Goal: Task Accomplishment & Management: Use online tool/utility

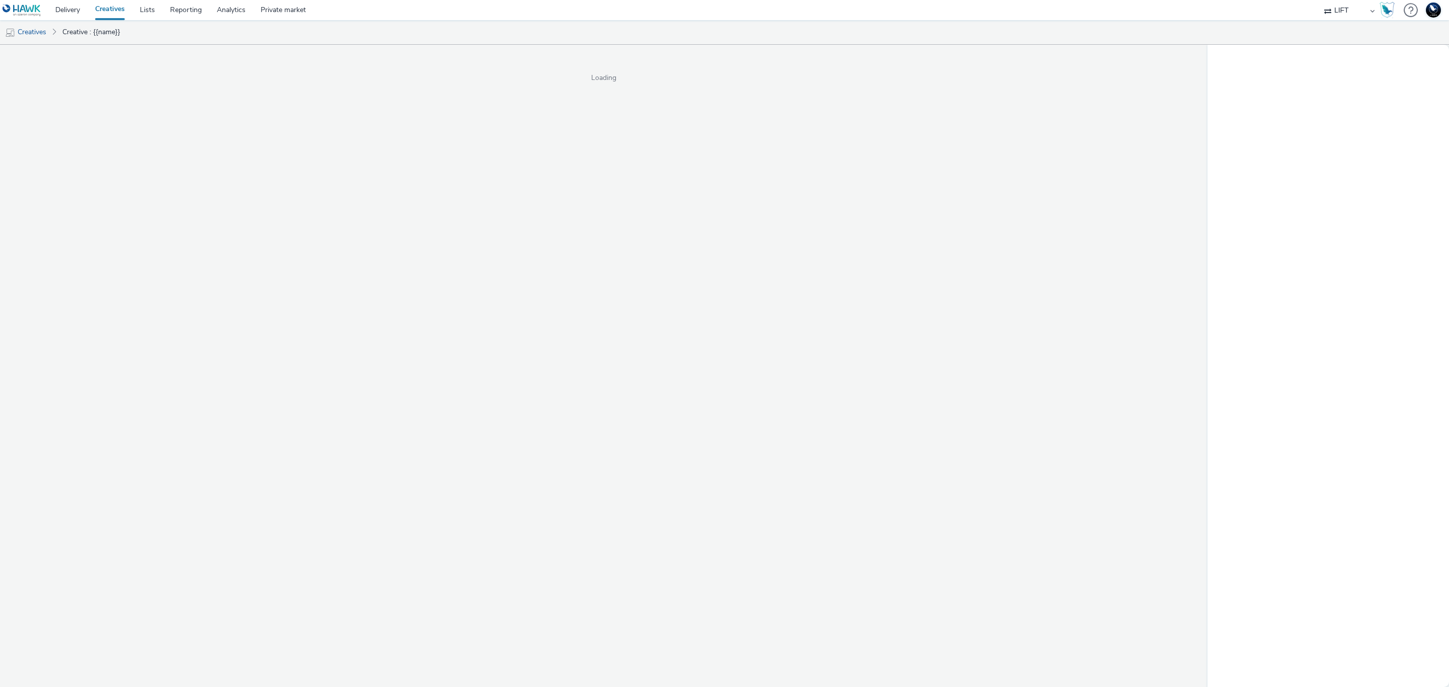
select select "2b8dd31a-8117-4e68-a346-a4c56cee5b05"
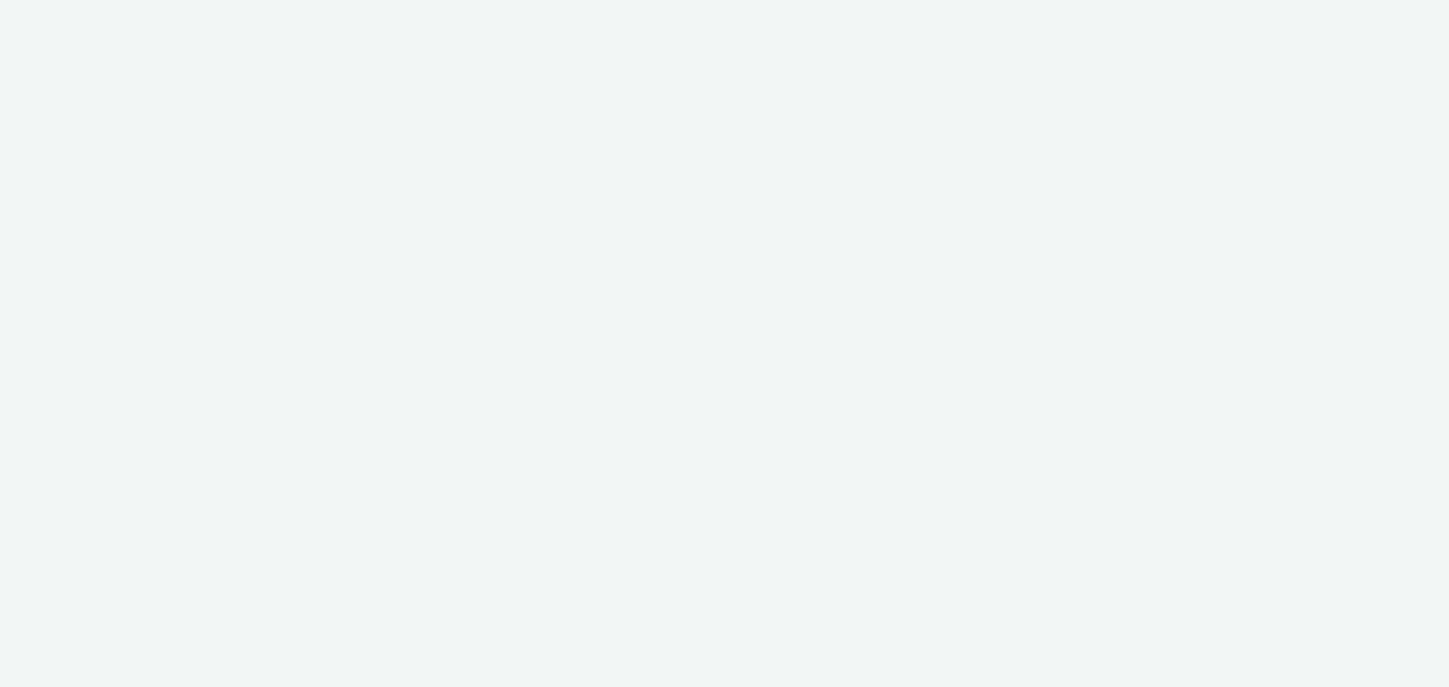
select select "2b8dd31a-8117-4e68-a346-a4c56cee5b05"
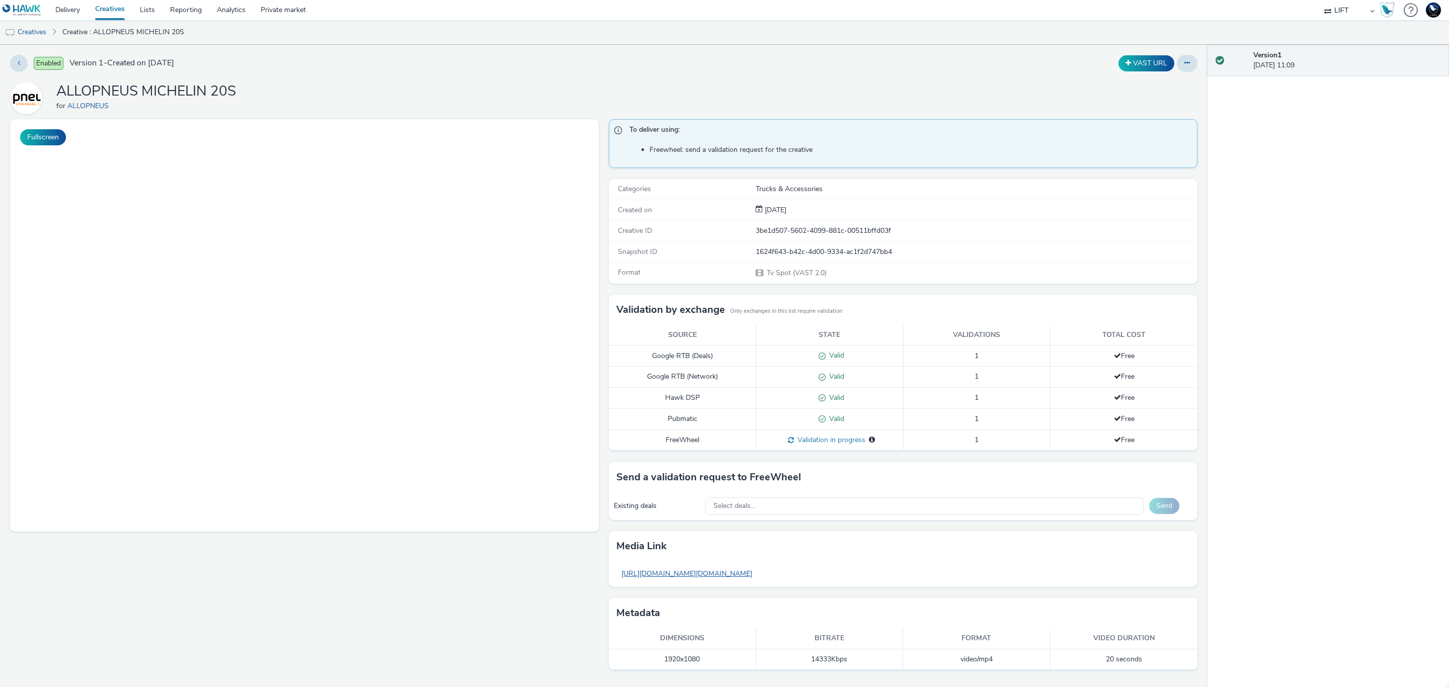
click at [757, 578] on link "https://tabmo-cdn.s3.eu-west-1.amazonaws.com/hawk.tabmo.io/organizations/d4d0a0…" at bounding box center [686, 574] width 141 height 20
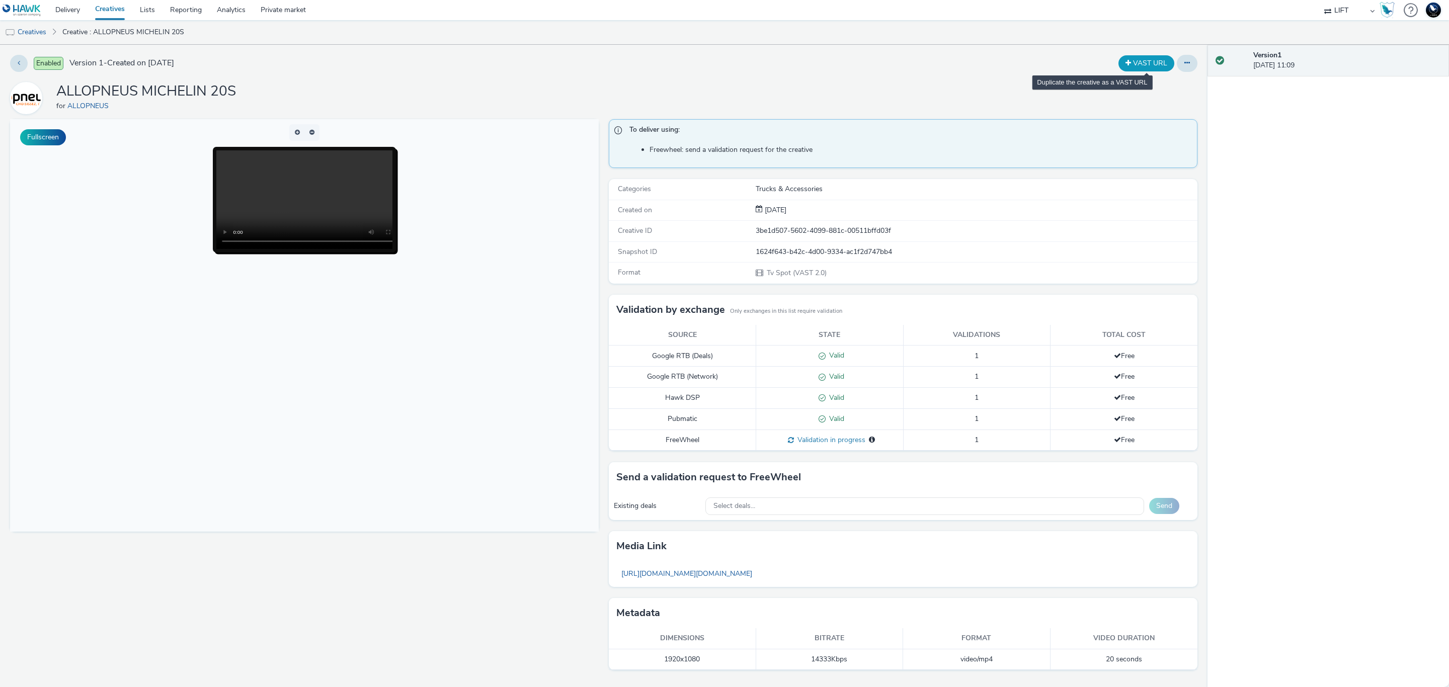
click at [1142, 65] on button "VAST URL" at bounding box center [1146, 63] width 56 height 16
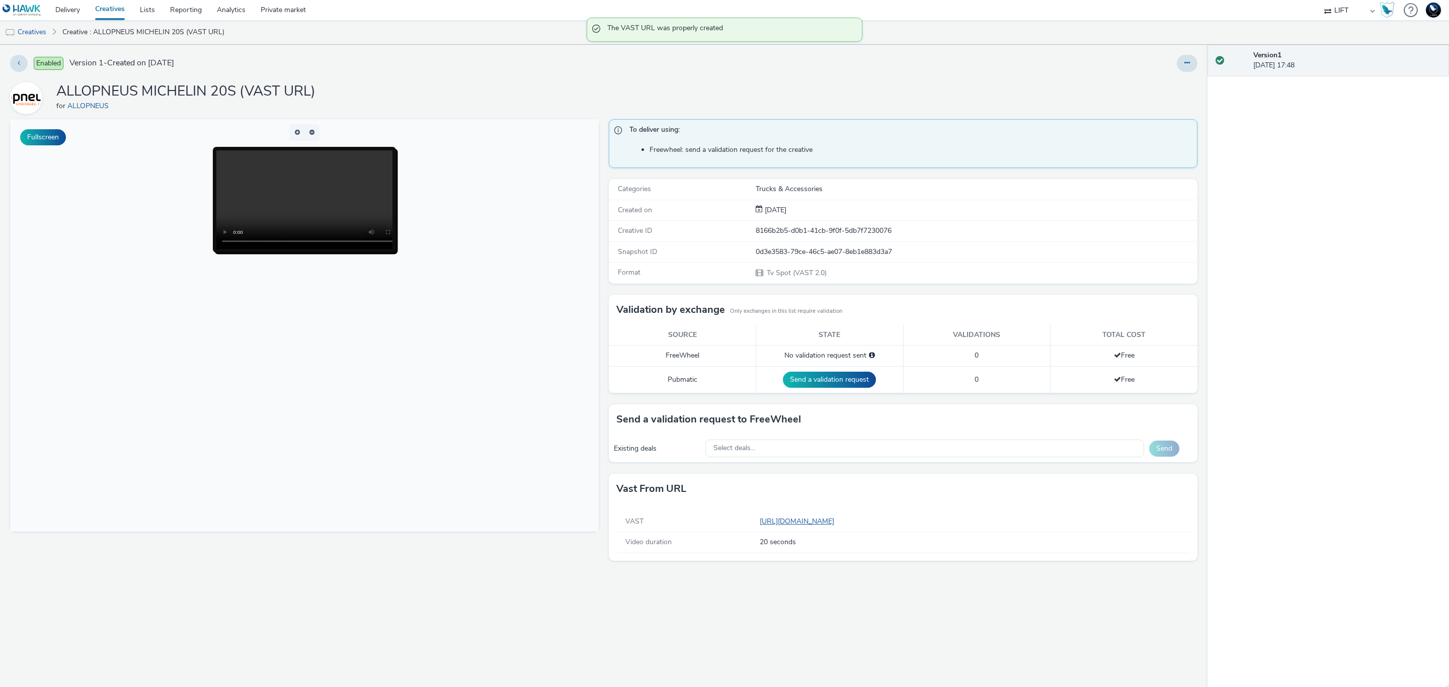
click at [838, 526] on link "https://tabmo-cdn.s3.eu-west-1.amazonaws.com/creatives/vast/audio/clones/1624f6…" at bounding box center [799, 522] width 78 height 10
click at [33, 29] on link "Creatives" at bounding box center [25, 32] width 51 height 24
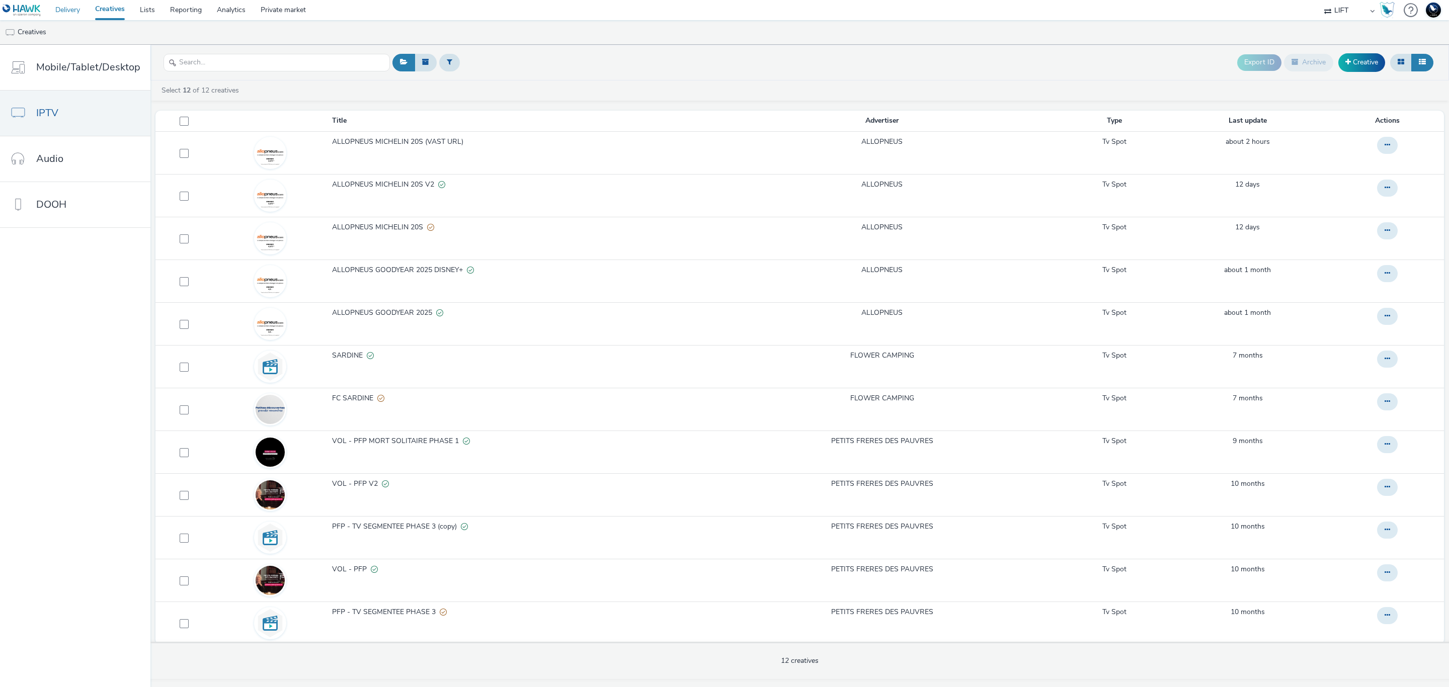
click at [76, 17] on link "Delivery" at bounding box center [68, 10] width 40 height 20
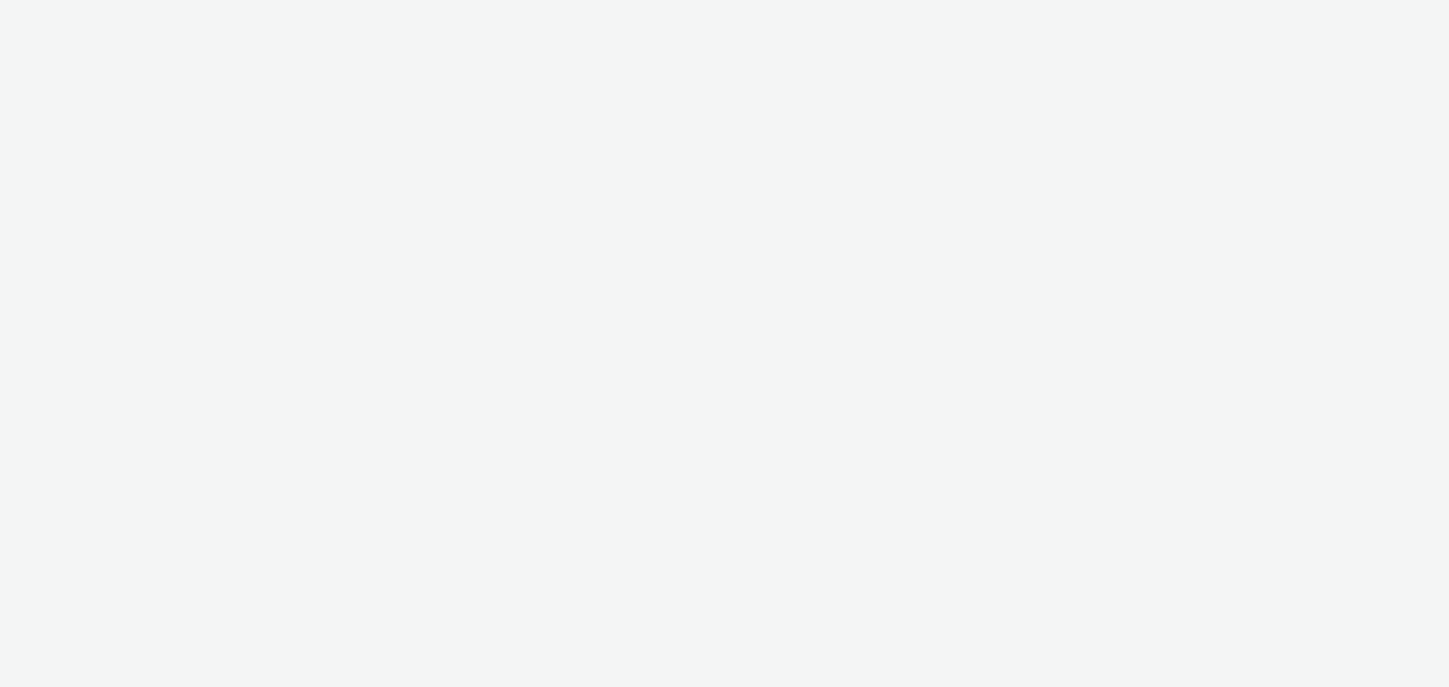
select select "2fc77e36-bb93-4aa3-9dff-dcb08e02eac6"
select select "2405a9d4-3350-4458-8d06-44f78962fa76"
